Goal: Find specific page/section: Find specific page/section

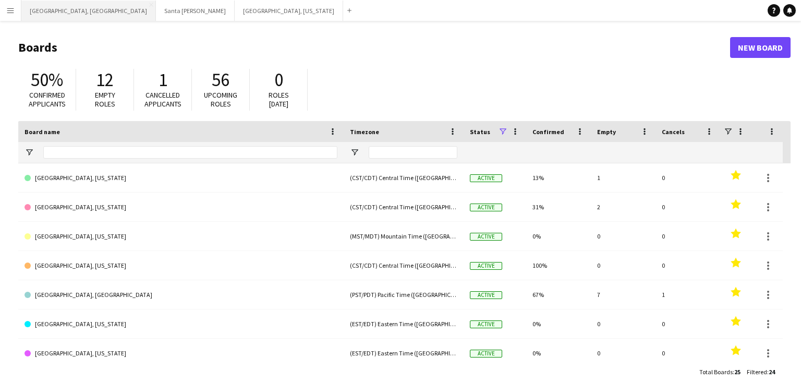
click at [48, 9] on button "[GEOGRAPHIC_DATA], [GEOGRAPHIC_DATA] Close" at bounding box center [88, 11] width 135 height 20
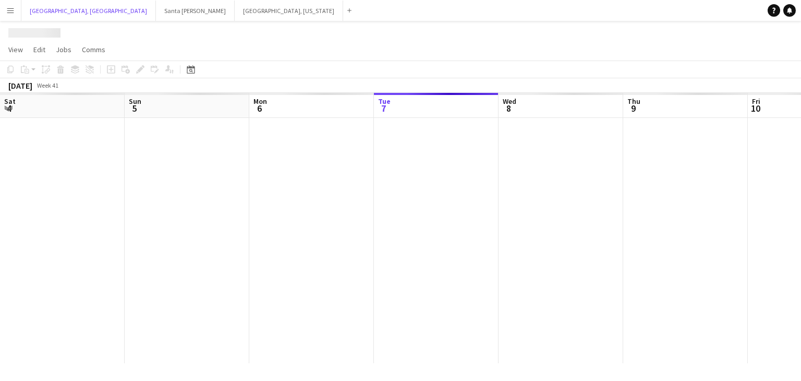
scroll to position [0, 249]
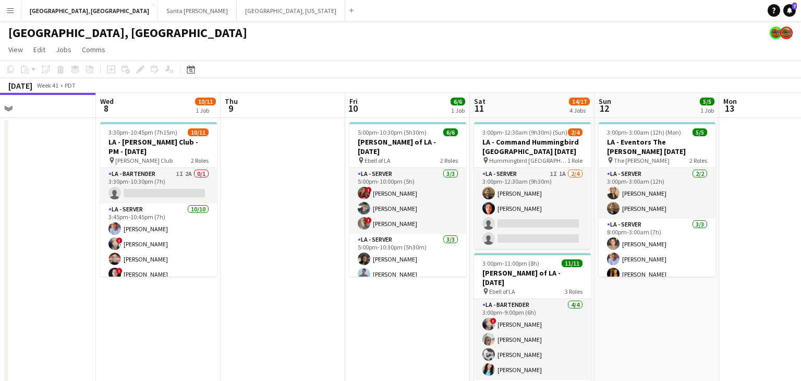
drag, startPoint x: 487, startPoint y: 289, endPoint x: 340, endPoint y: 296, distance: 147.8
click at [335, 299] on app-calendar-viewport "Sat 4 8/8 3 Jobs Sun 5 Mon 6 Tue 7 Wed 8 10/11 1 Job Thu 9 Fri 10 6/6 1 Job Sat…" at bounding box center [400, 347] width 801 height 509
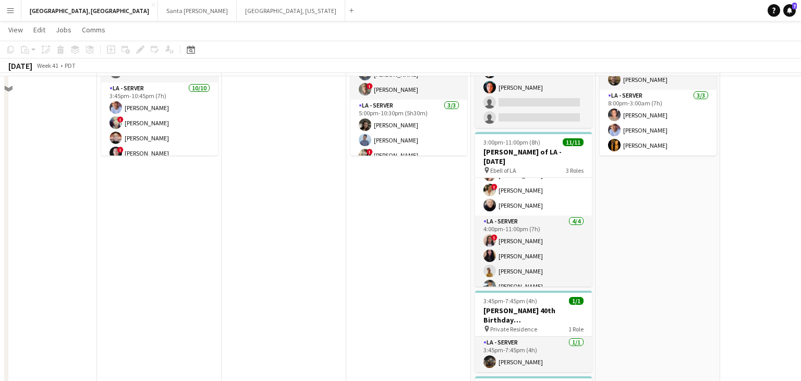
scroll to position [0, 0]
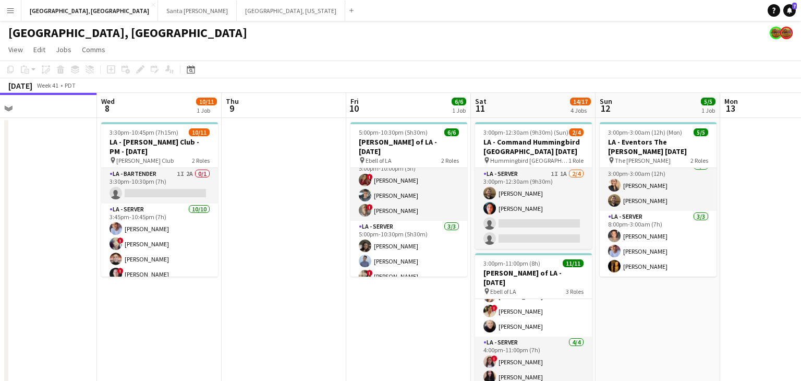
click at [298, 54] on app-page-menu "View Day view expanded Day view collapsed Month view Date picker Jump to [DATE]…" at bounding box center [400, 51] width 801 height 20
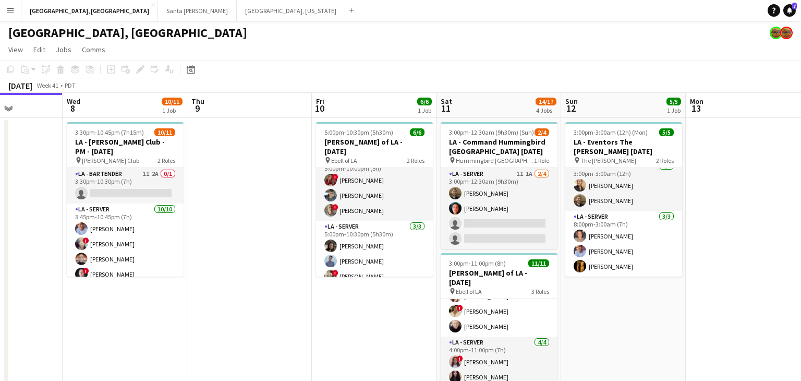
drag, startPoint x: 666, startPoint y: 310, endPoint x: 260, endPoint y: 309, distance: 406.5
click at [260, 309] on app-calendar-viewport "Sat 4 8/8 3 Jobs Sun 5 Mon 6 Tue 7 Wed 8 10/11 1 Job Thu 9 Fri 10 6/6 1 Job Sat…" at bounding box center [400, 347] width 801 height 509
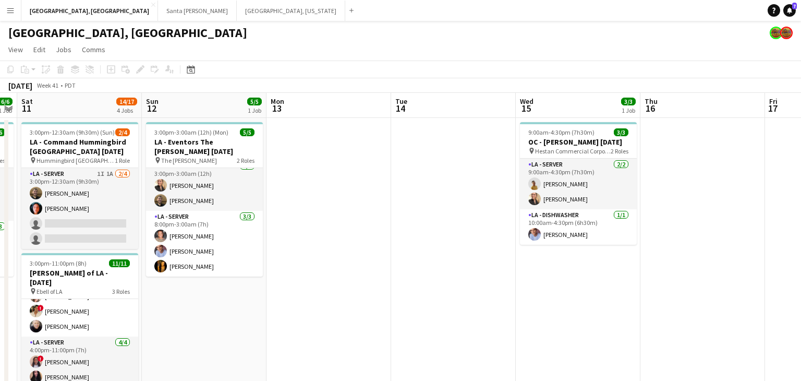
scroll to position [0, 364]
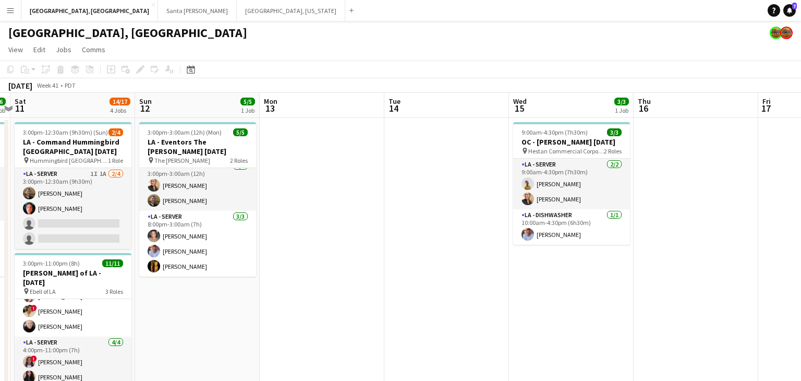
drag, startPoint x: 599, startPoint y: 293, endPoint x: 546, endPoint y: 295, distance: 52.7
click at [546, 295] on app-calendar-viewport "Wed 8 10/11 1 Job Thu 9 Fri 10 6/6 1 Job Sat 11 14/17 4 Jobs Sun 12 5/5 1 Job M…" at bounding box center [400, 383] width 801 height 581
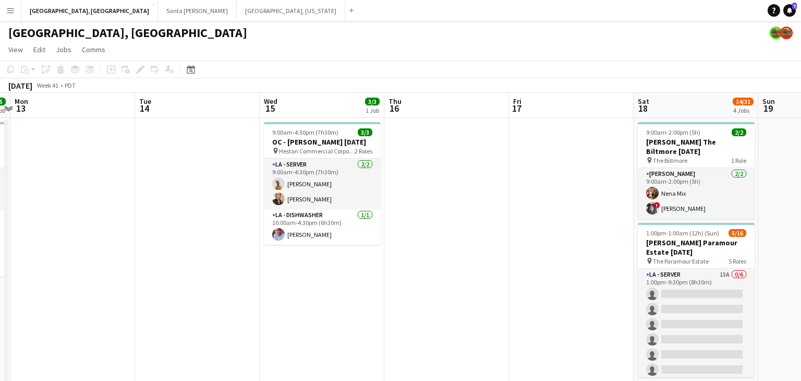
drag, startPoint x: 339, startPoint y: 314, endPoint x: 451, endPoint y: 307, distance: 112.4
click at [338, 314] on app-calendar-viewport "Fri 10 6/6 1 Job Sat 11 14/17 4 Jobs Sun 12 5/5 1 Job Mon 13 Tue 14 Wed 15 3/3 …" at bounding box center [400, 383] width 801 height 581
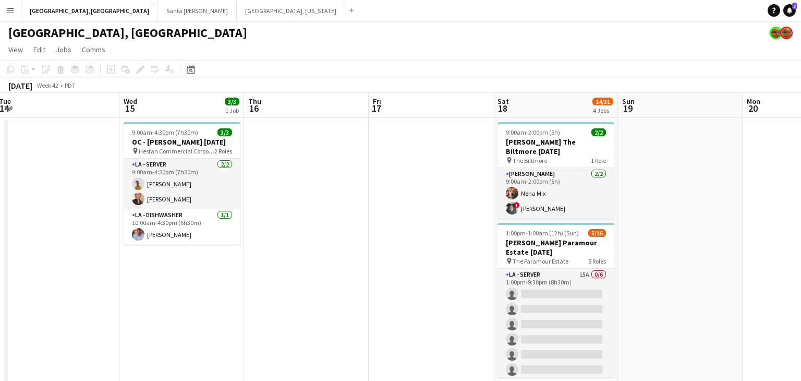
drag, startPoint x: 554, startPoint y: 296, endPoint x: 433, endPoint y: 303, distance: 121.2
click at [433, 303] on app-calendar-viewport "Sat 11 14/17 4 Jobs Sun 12 5/5 1 Job Mon 13 Tue 14 Wed 15 3/3 1 Job Thu 16 Fri …" at bounding box center [400, 383] width 801 height 581
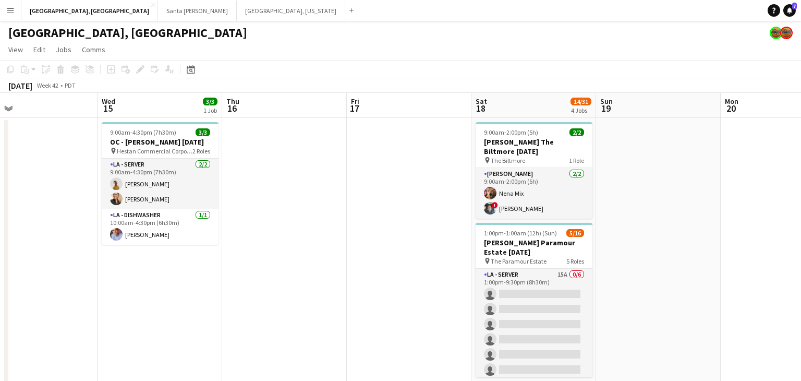
scroll to position [0, 445]
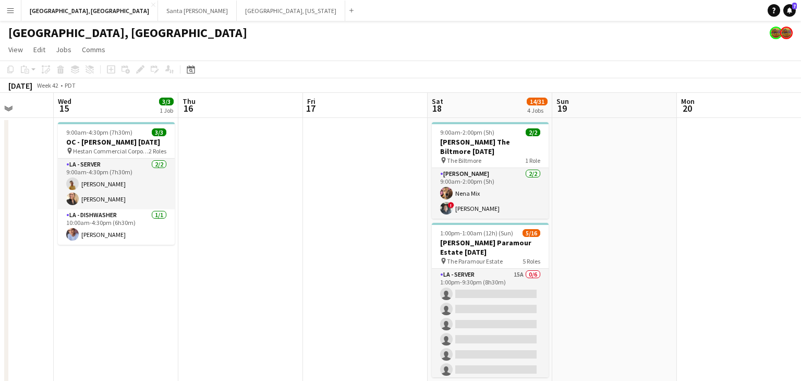
drag, startPoint x: 438, startPoint y: 298, endPoint x: 373, endPoint y: 300, distance: 64.7
click at [373, 300] on app-calendar-viewport "Sat 11 14/17 4 Jobs Sun 12 5/5 1 Job Mon 13 Tue 14 Wed 15 3/3 1 Job Thu 16 Fri …" at bounding box center [400, 383] width 801 height 581
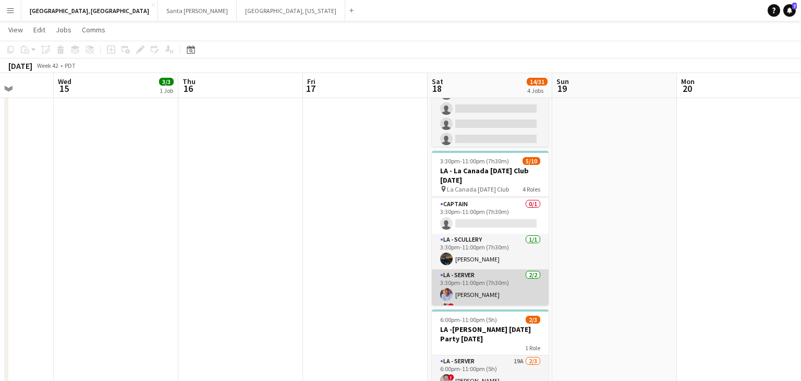
scroll to position [124, 0]
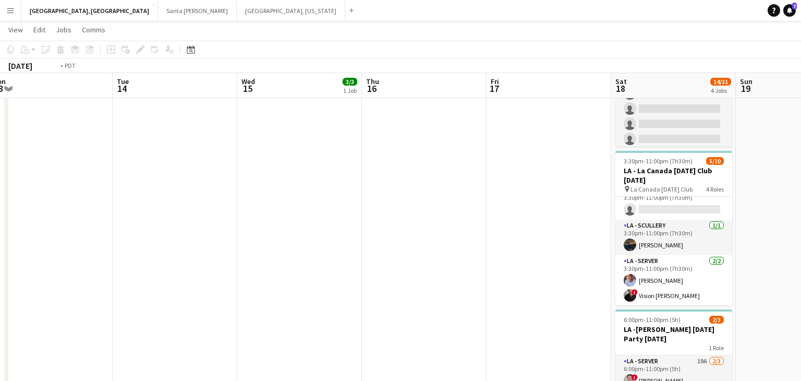
drag, startPoint x: 359, startPoint y: 275, endPoint x: 509, endPoint y: 257, distance: 150.9
click at [529, 256] on app-calendar-viewport "Sat 11 14/17 4 Jobs Sun 12 5/5 1 Job Mon 13 Tue 14 Wed 15 3/3 1 Job Thu 16 Fri …" at bounding box center [400, 127] width 801 height 632
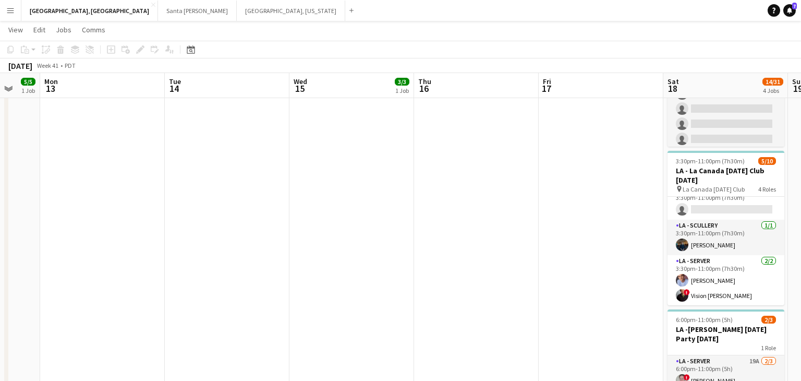
drag, startPoint x: 481, startPoint y: 258, endPoint x: 536, endPoint y: 250, distance: 56.3
click at [536, 250] on app-calendar-viewport "Fri 10 6/6 1 Job Sat 11 14/17 4 Jobs Sun 12 5/5 1 Job Mon 13 Tue 14 Wed 15 3/3 …" at bounding box center [400, 127] width 801 height 632
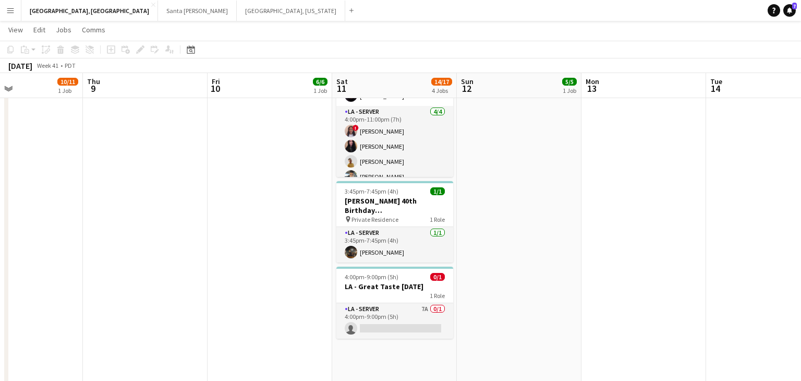
drag, startPoint x: 357, startPoint y: 255, endPoint x: 559, endPoint y: 244, distance: 202.2
click at [559, 244] on app-calendar-viewport "Tue 7 Wed 8 10/11 1 Job Thu 9 Fri 10 6/6 1 Job Sat 11 14/17 4 Jobs Sun 12 5/5 1…" at bounding box center [400, 127] width 801 height 632
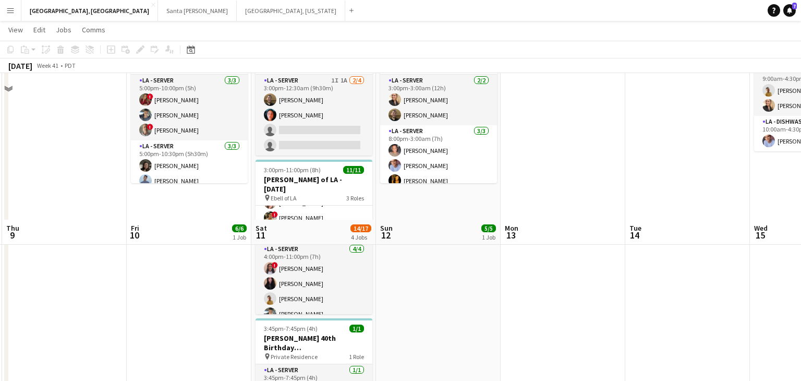
scroll to position [0, 0]
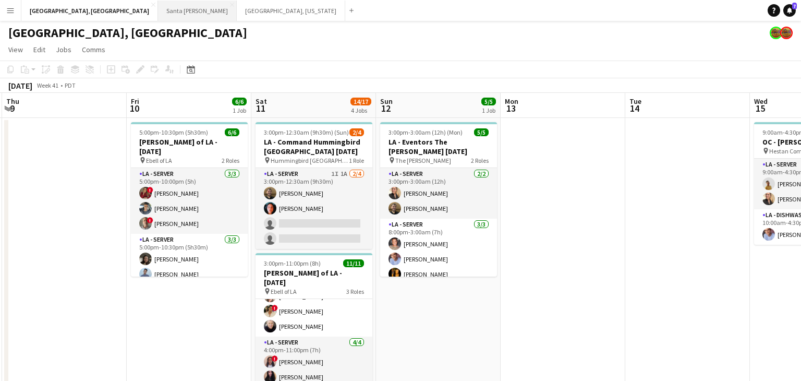
click at [158, 13] on button "Santa [PERSON_NAME] Close" at bounding box center [197, 11] width 79 height 20
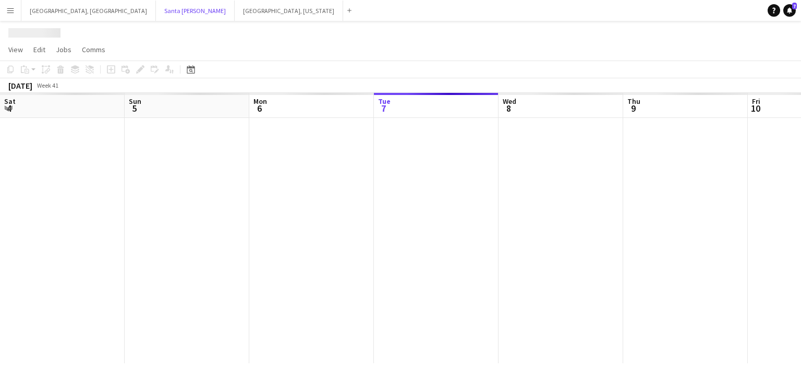
scroll to position [0, 249]
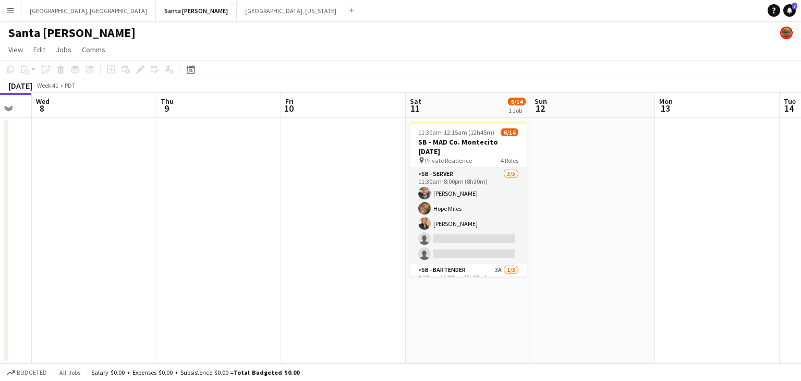
drag, startPoint x: 555, startPoint y: 248, endPoint x: 327, endPoint y: 250, distance: 227.5
click at [327, 250] on app-calendar-viewport "Sat 4 Sun 5 Mon 6 Tue 7 Wed 8 Thu 9 Fri 10 Sat 11 6/14 1 Job Sun 12 Mon 13 Tue …" at bounding box center [400, 228] width 801 height 270
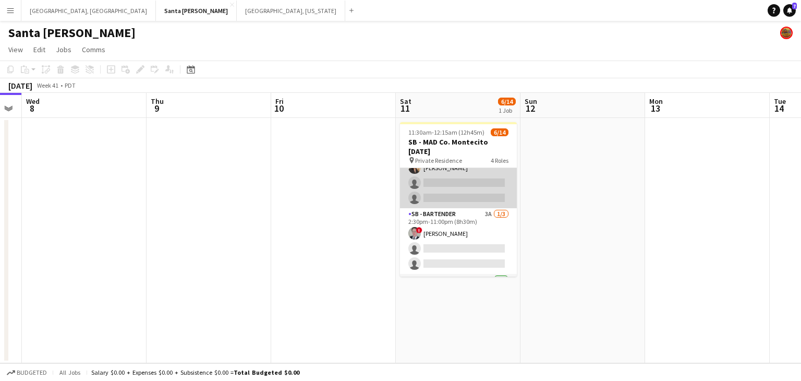
scroll to position [0, 0]
